Goal: Information Seeking & Learning: Learn about a topic

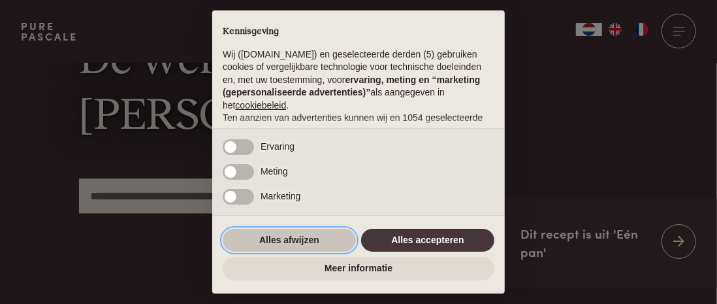
click at [326, 243] on button "Alles afwijzen" at bounding box center [289, 241] width 133 height 24
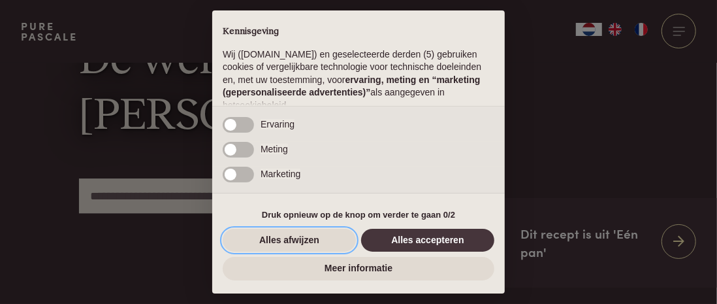
scroll to position [192, 0]
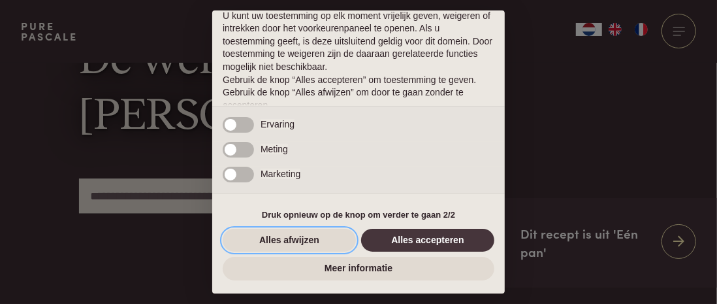
click at [326, 243] on button "Alles afwijzen" at bounding box center [289, 241] width 133 height 24
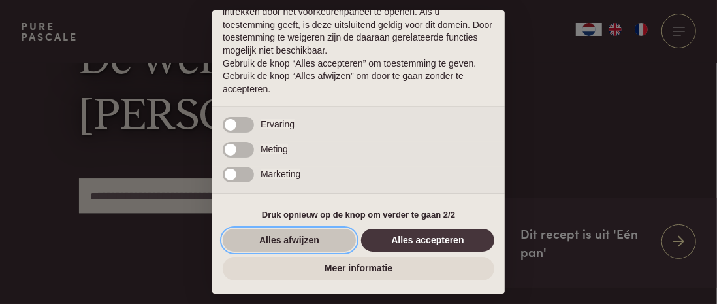
click at [297, 236] on button "Alles afwijzen" at bounding box center [289, 241] width 133 height 24
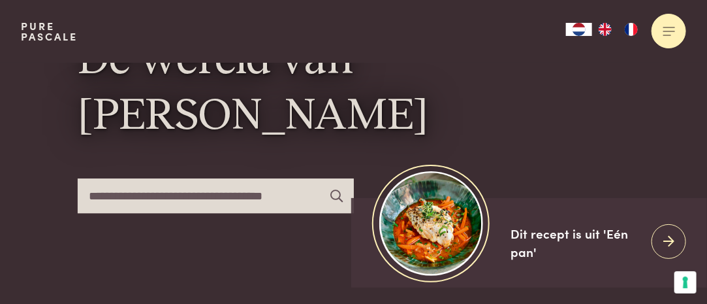
click at [677, 39] on div at bounding box center [669, 31] width 35 height 35
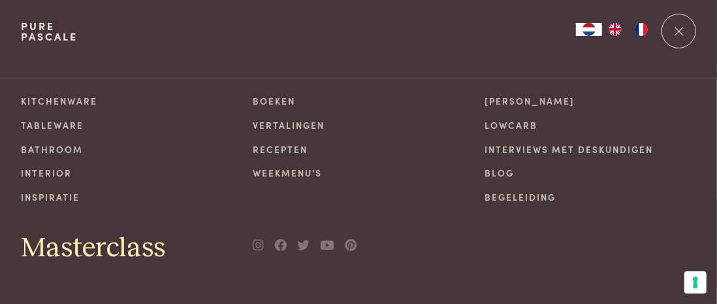
scroll to position [0, 0]
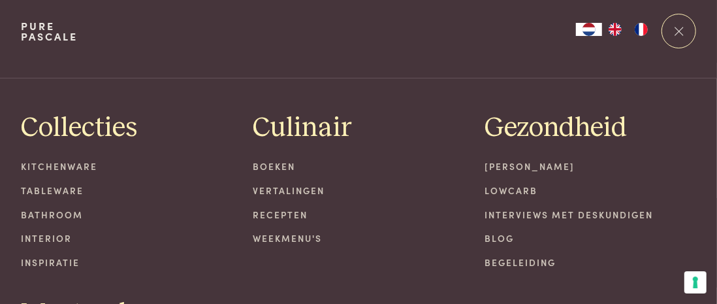
click at [520, 259] on link "Begeleiding" at bounding box center [591, 262] width 212 height 14
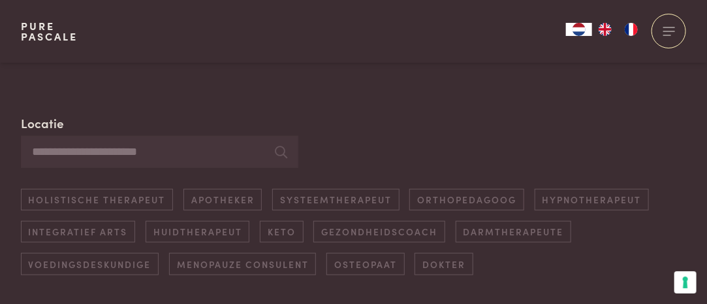
click at [132, 142] on input "Locatie" at bounding box center [160, 152] width 278 height 32
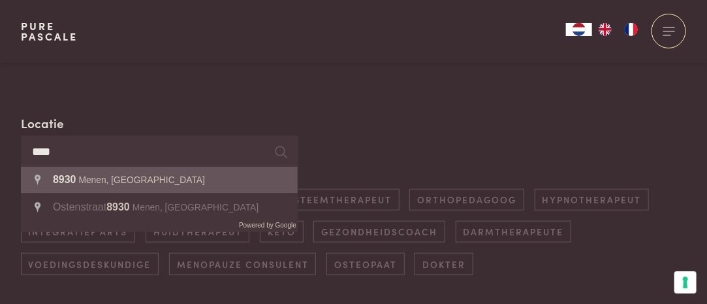
type input "**********"
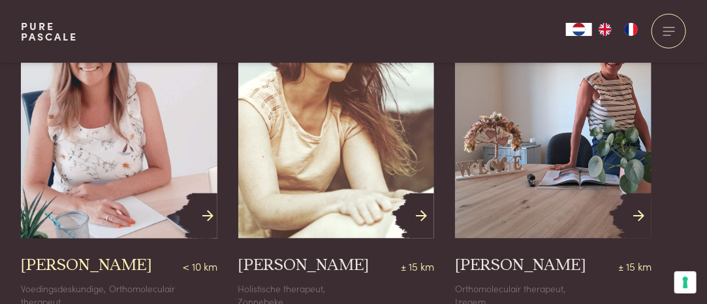
scroll to position [571, 0]
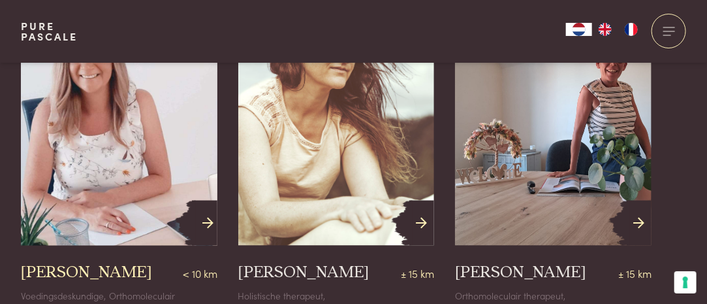
click at [129, 127] on img at bounding box center [119, 123] width 216 height 270
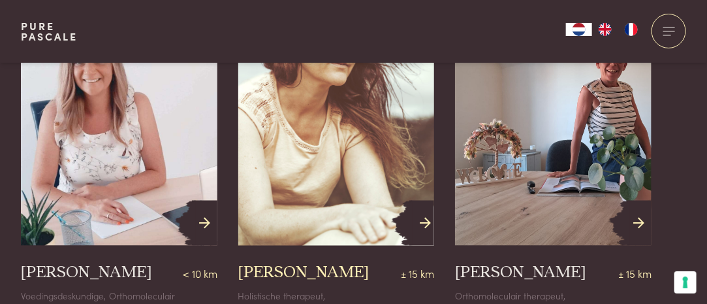
click at [354, 207] on img at bounding box center [336, 123] width 216 height 270
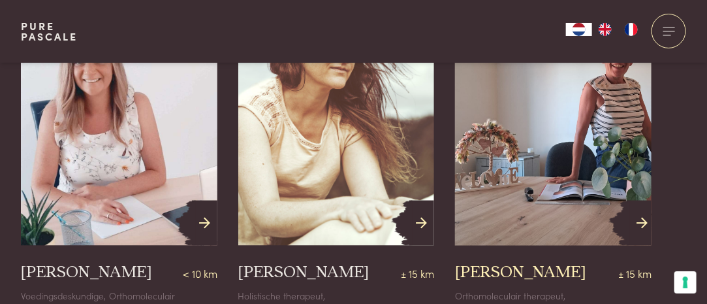
click at [592, 165] on img at bounding box center [554, 123] width 216 height 270
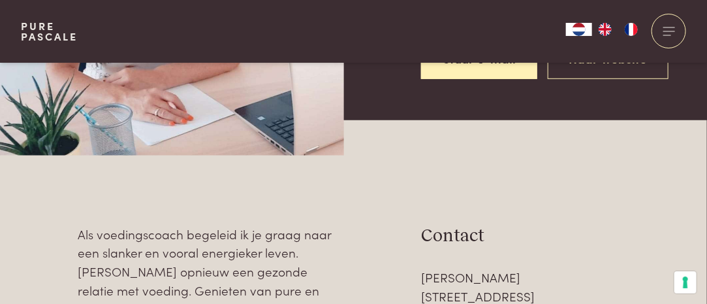
scroll to position [457, 0]
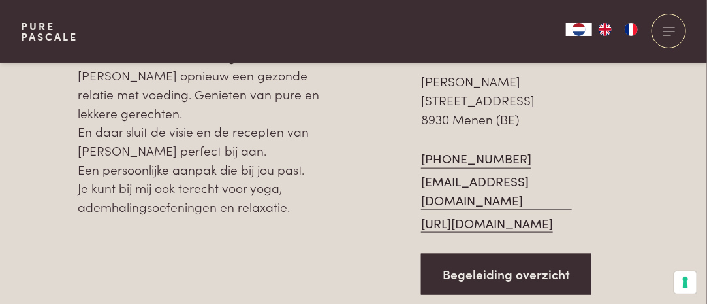
drag, startPoint x: 79, startPoint y: 89, endPoint x: 297, endPoint y: 260, distance: 276.9
click at [297, 216] on p "Als voedingscoach begeleid ik je graag naar een slanker en vooral energieker le…" at bounding box center [210, 122] width 265 height 187
copy p "Als voedingscoach begeleid ik je graag naar een slanker en vooral energieker le…"
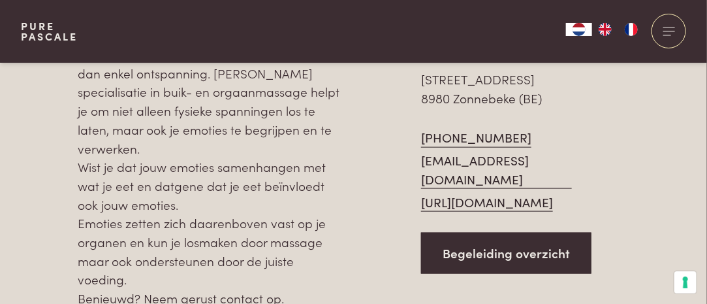
scroll to position [457, 0]
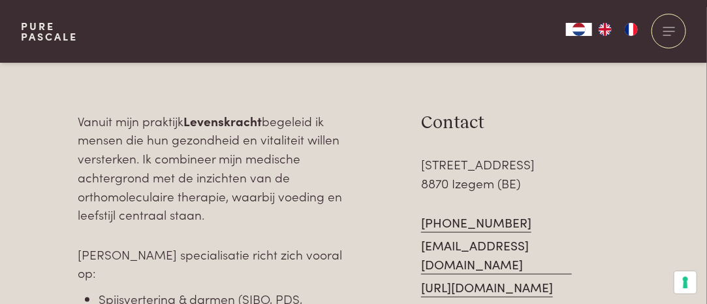
scroll to position [392, 0]
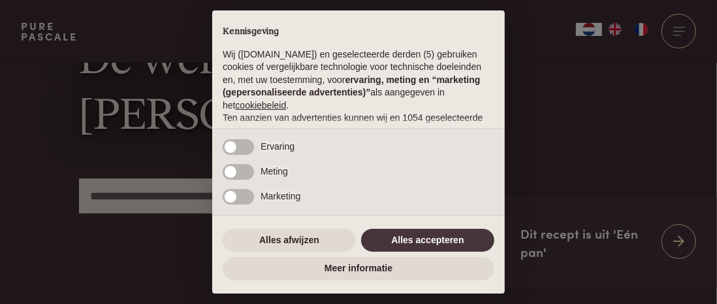
click at [297, 226] on div "Alles afwijzen Alles accepteren" at bounding box center [359, 240] width 272 height 29
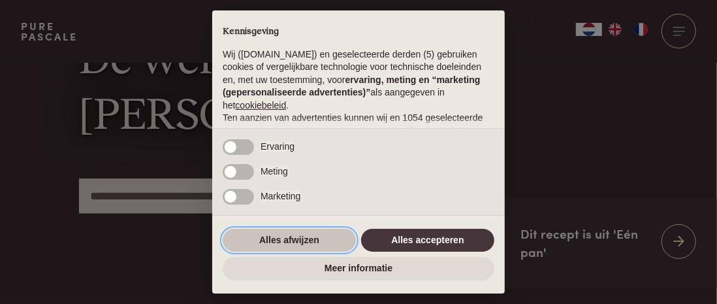
click at [301, 233] on button "Alles afwijzen" at bounding box center [289, 241] width 133 height 24
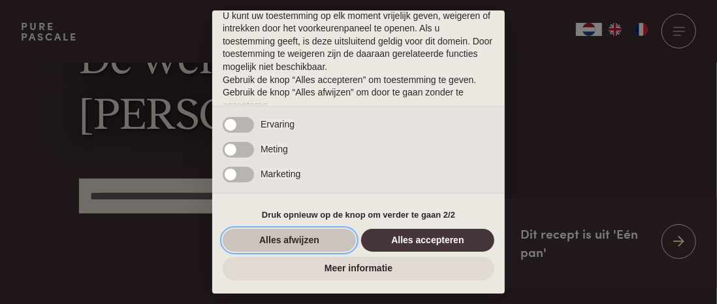
click at [309, 242] on button "Alles afwijzen" at bounding box center [289, 241] width 133 height 24
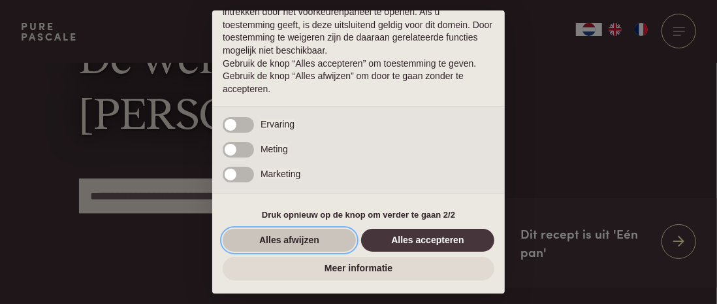
click at [328, 242] on button "Alles afwijzen" at bounding box center [289, 241] width 133 height 24
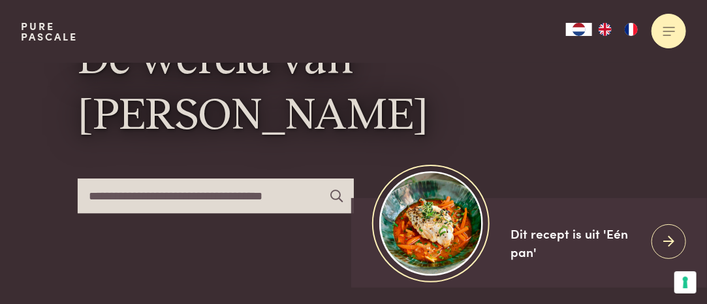
click at [661, 30] on div at bounding box center [669, 31] width 35 height 35
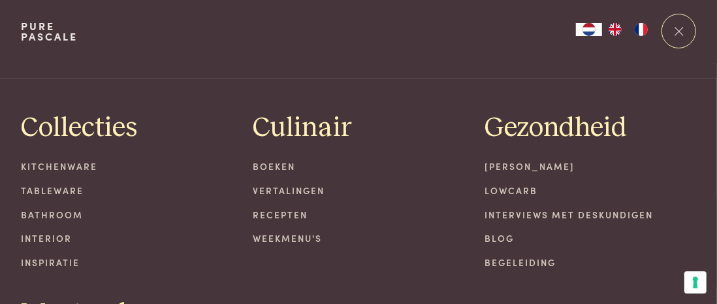
click at [511, 257] on link "Begeleiding" at bounding box center [591, 262] width 212 height 14
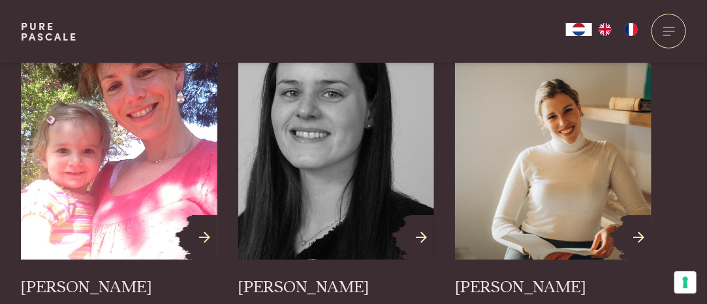
scroll to position [1306, 0]
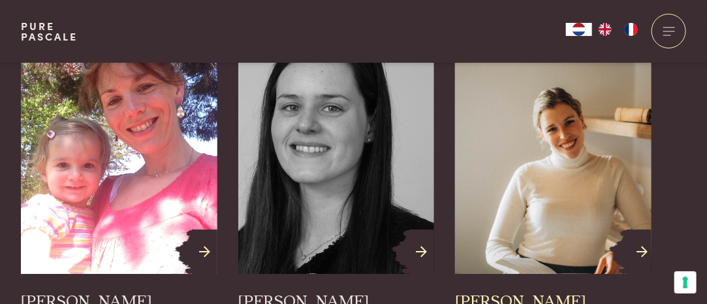
click at [551, 135] on img at bounding box center [554, 151] width 216 height 270
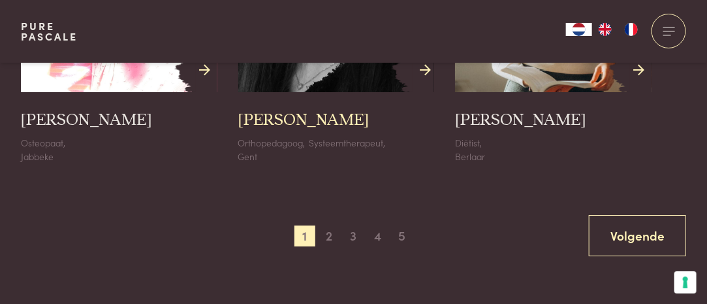
scroll to position [1625, 0]
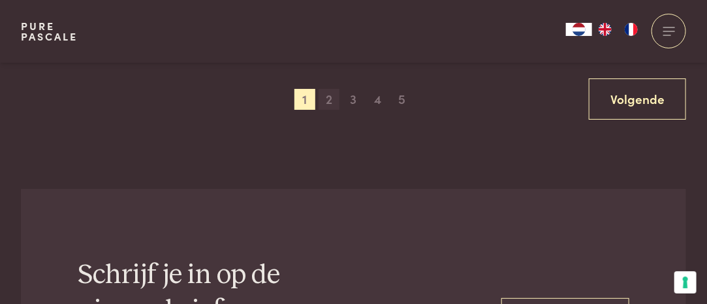
click at [332, 94] on span "2" at bounding box center [329, 99] width 21 height 21
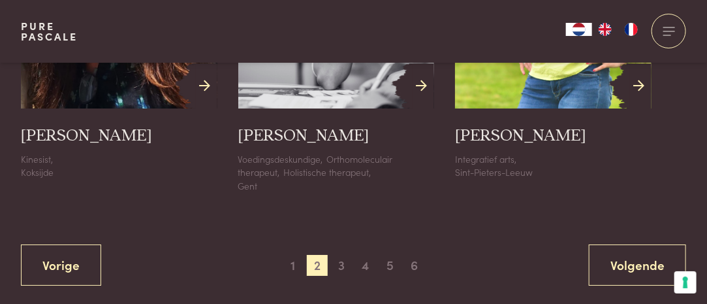
scroll to position [1485, 0]
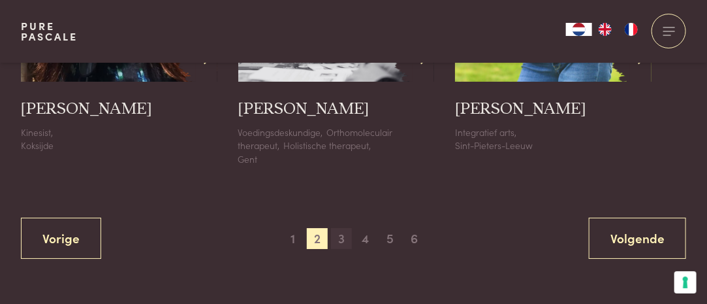
click at [344, 235] on span "3" at bounding box center [341, 238] width 21 height 21
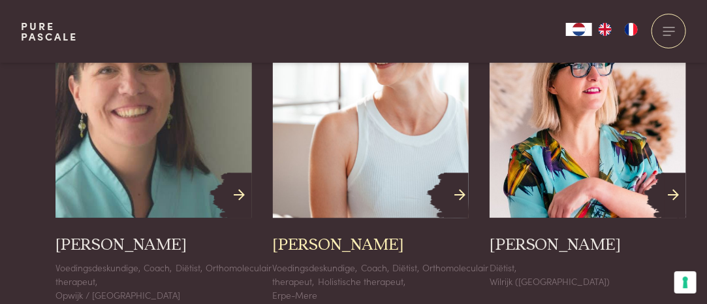
scroll to position [963, 0]
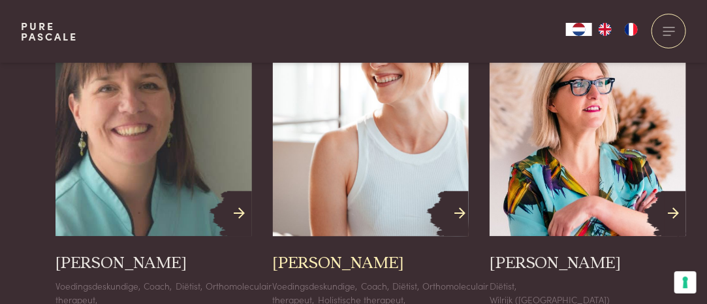
click at [350, 166] on img at bounding box center [371, 113] width 216 height 270
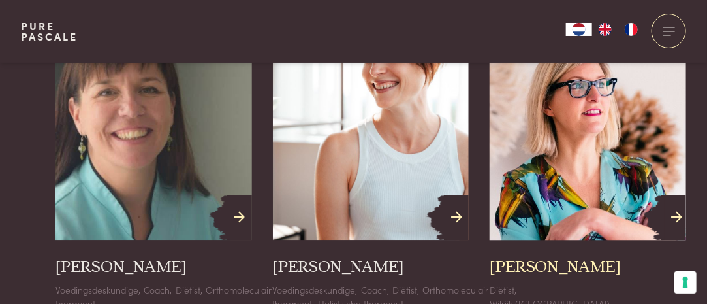
click at [581, 199] on img at bounding box center [588, 117] width 216 height 270
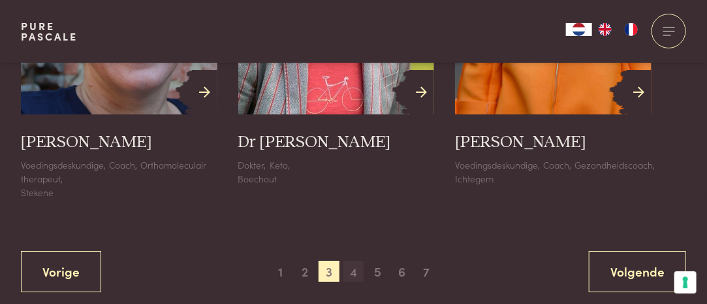
scroll to position [1542, 0]
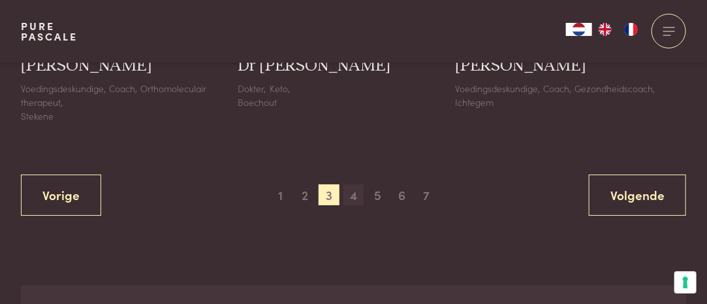
click at [353, 205] on span "4" at bounding box center [354, 194] width 21 height 21
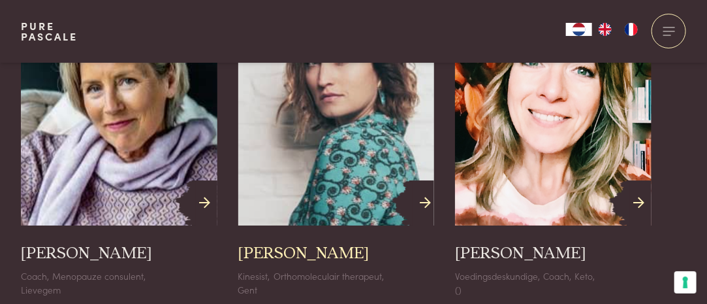
scroll to position [1355, 0]
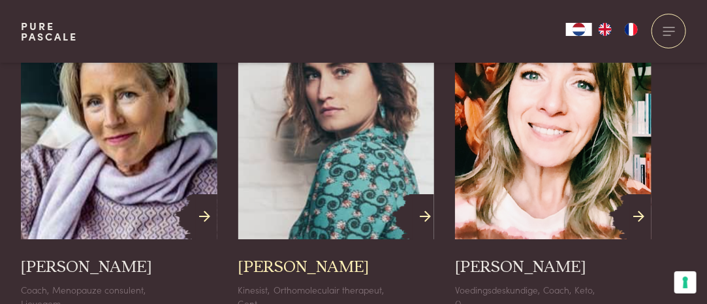
click at [303, 109] on img at bounding box center [336, 116] width 216 height 270
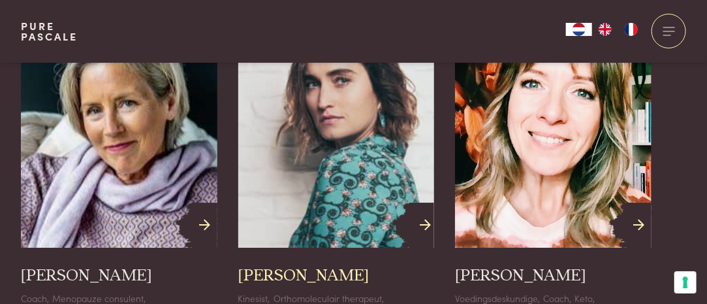
scroll to position [1542, 0]
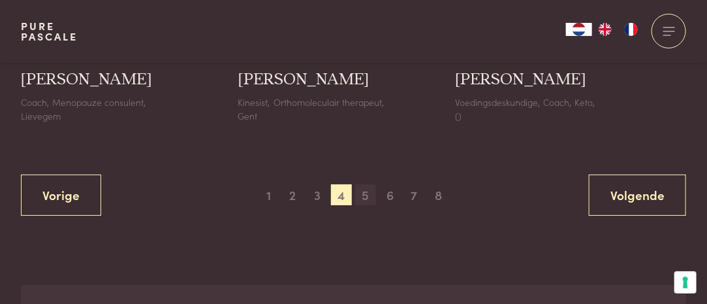
click at [365, 184] on span "5" at bounding box center [365, 194] width 21 height 21
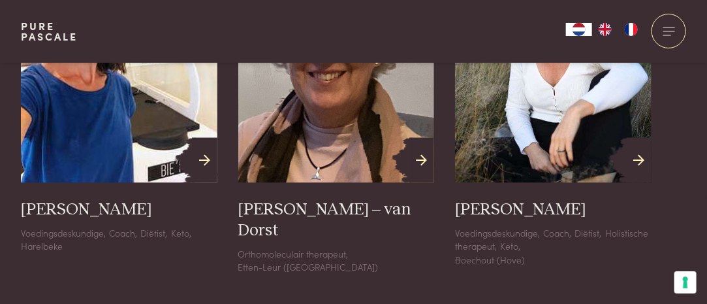
scroll to position [571, 0]
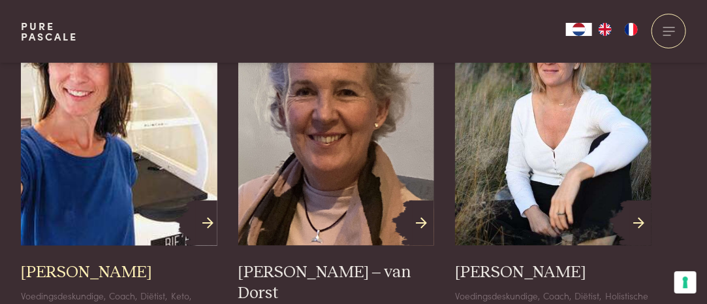
click at [95, 159] on img at bounding box center [119, 123] width 216 height 270
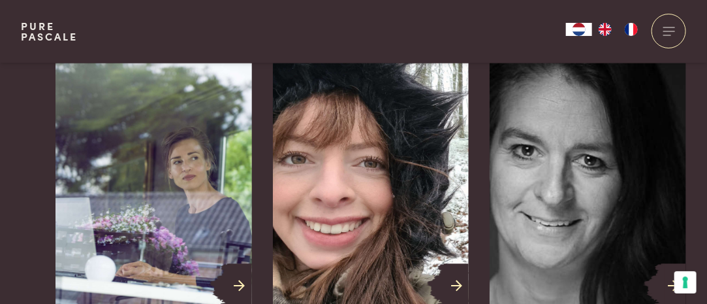
scroll to position [1028, 0]
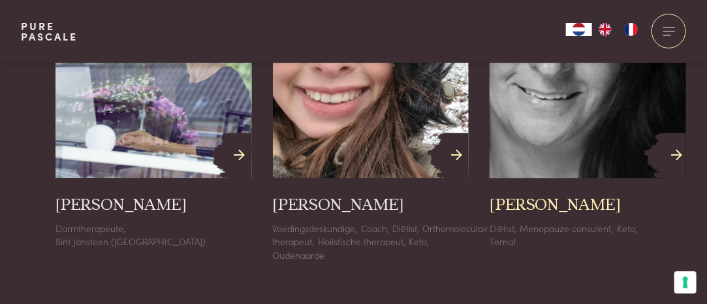
click at [615, 125] on img at bounding box center [588, 55] width 216 height 270
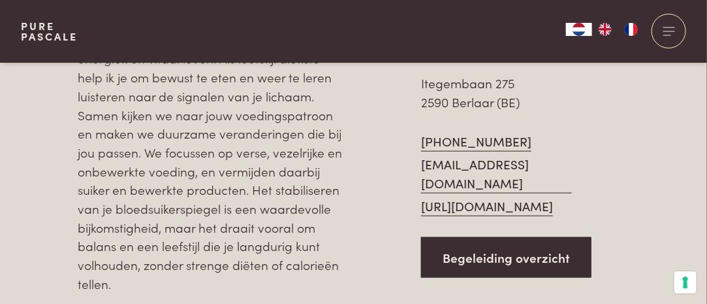
scroll to position [523, 0]
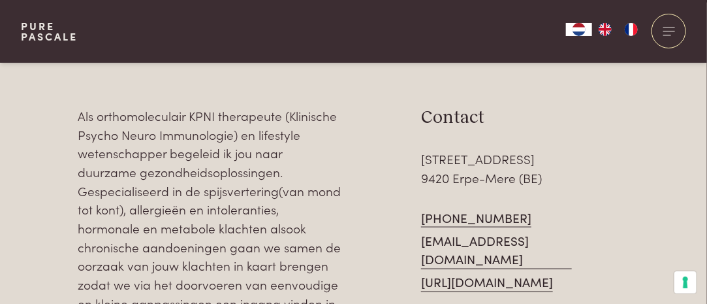
scroll to position [653, 0]
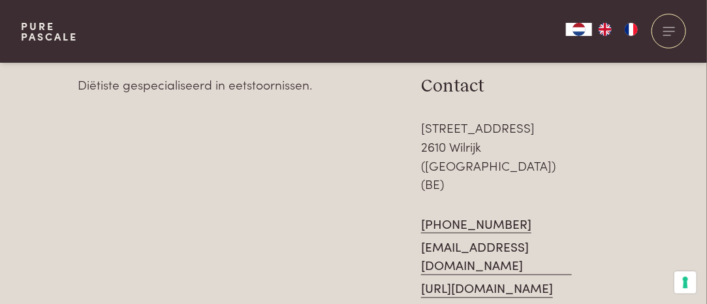
scroll to position [327, 0]
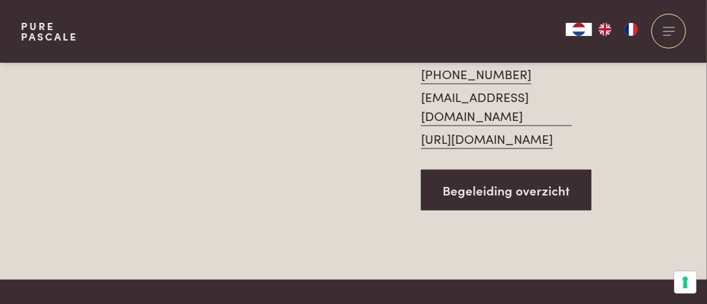
scroll to position [392, 0]
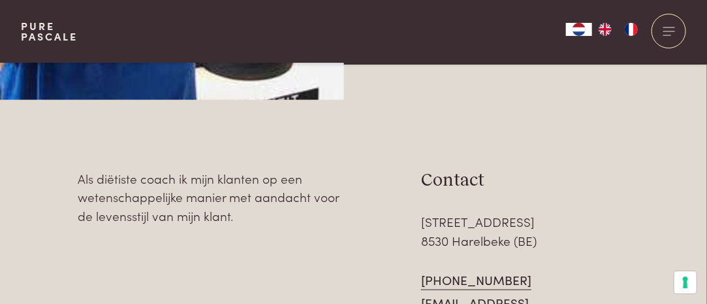
scroll to position [392, 0]
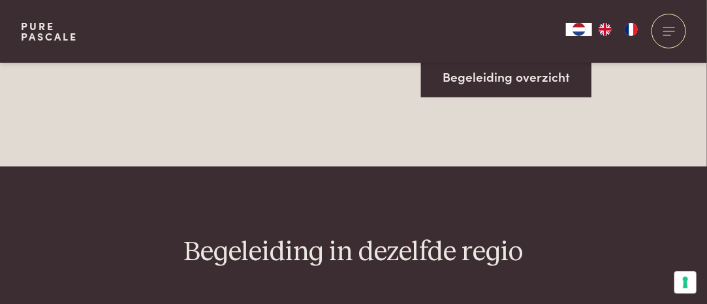
scroll to position [719, 0]
